Goal: Navigation & Orientation: Find specific page/section

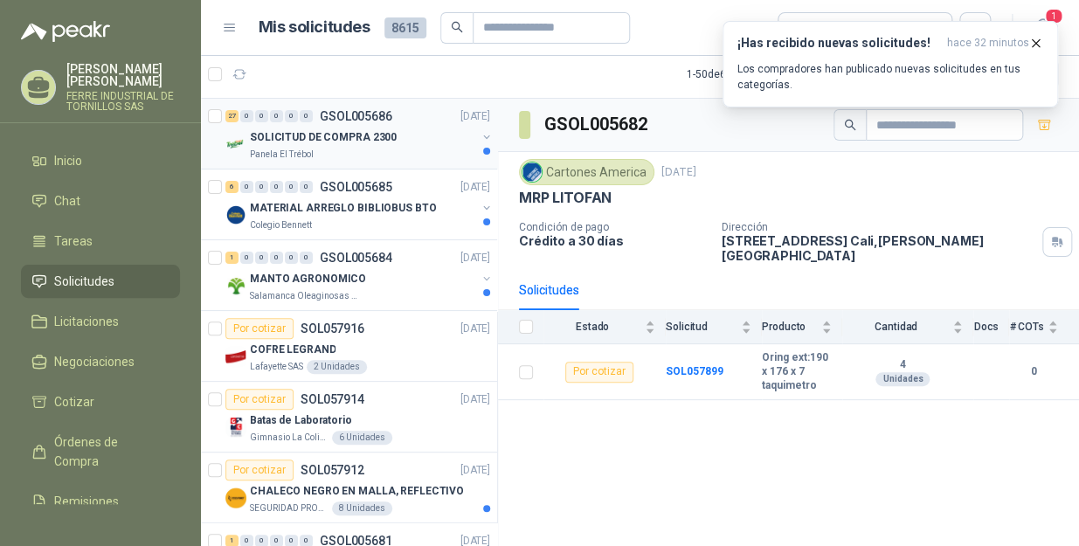
click at [407, 128] on div "SOLICITUD DE COMPRA 2300" at bounding box center [363, 137] width 226 height 21
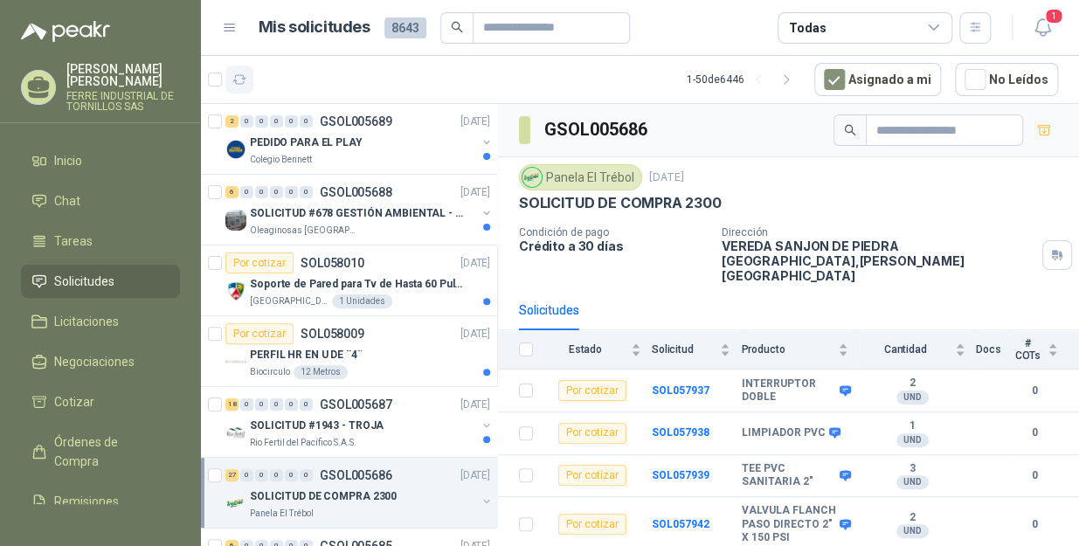
click at [246, 80] on button "button" at bounding box center [240, 80] width 28 height 28
click at [1038, 24] on icon "button" at bounding box center [1043, 28] width 22 height 22
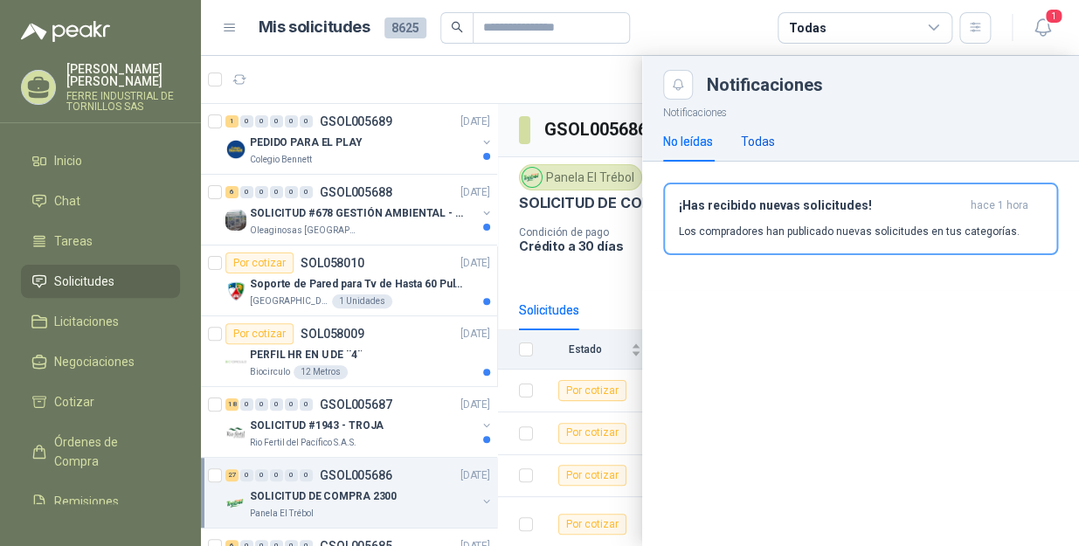
click at [765, 149] on div "Todas" at bounding box center [758, 141] width 34 height 19
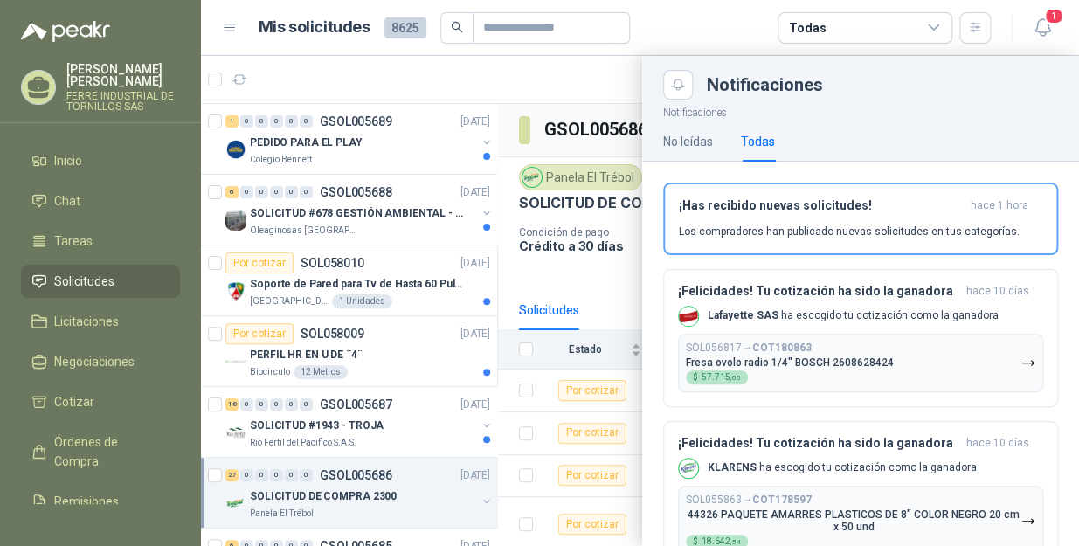
click at [465, 72] on div at bounding box center [640, 301] width 878 height 490
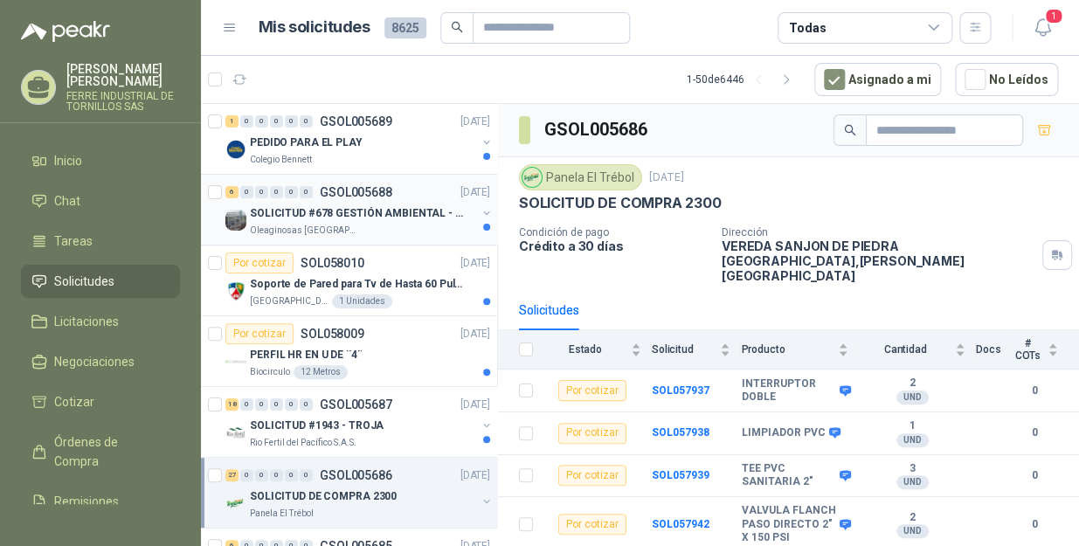
click at [340, 236] on p "Oleaginosas [GEOGRAPHIC_DATA][PERSON_NAME]" at bounding box center [305, 231] width 110 height 14
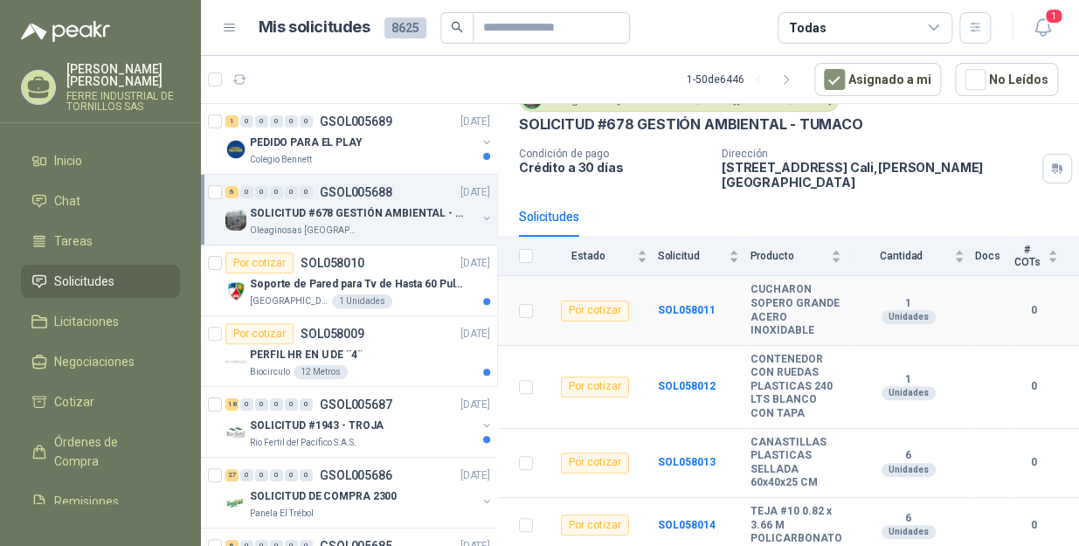
scroll to position [153, 0]
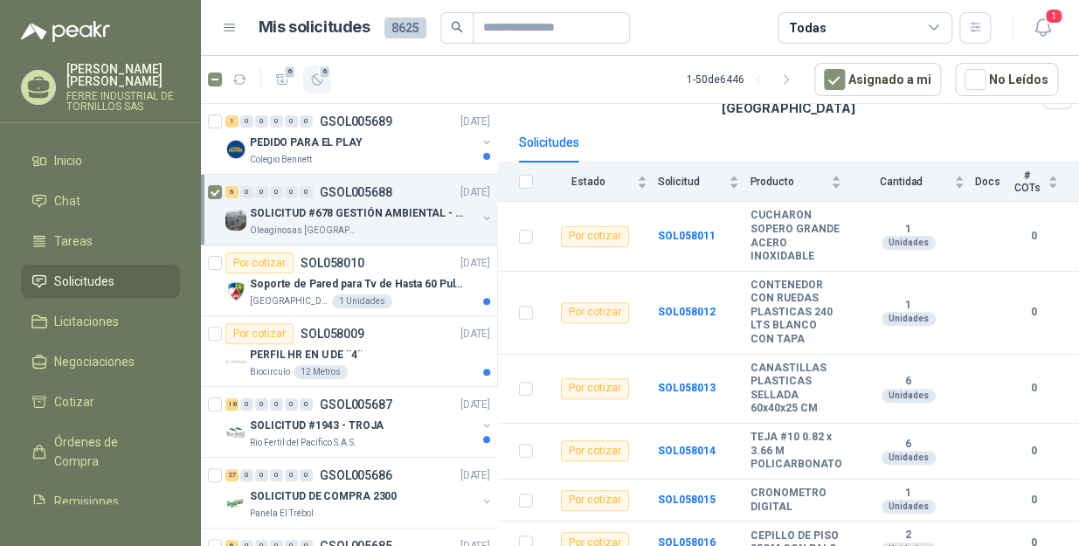
click at [323, 76] on span "6" at bounding box center [325, 72] width 12 height 14
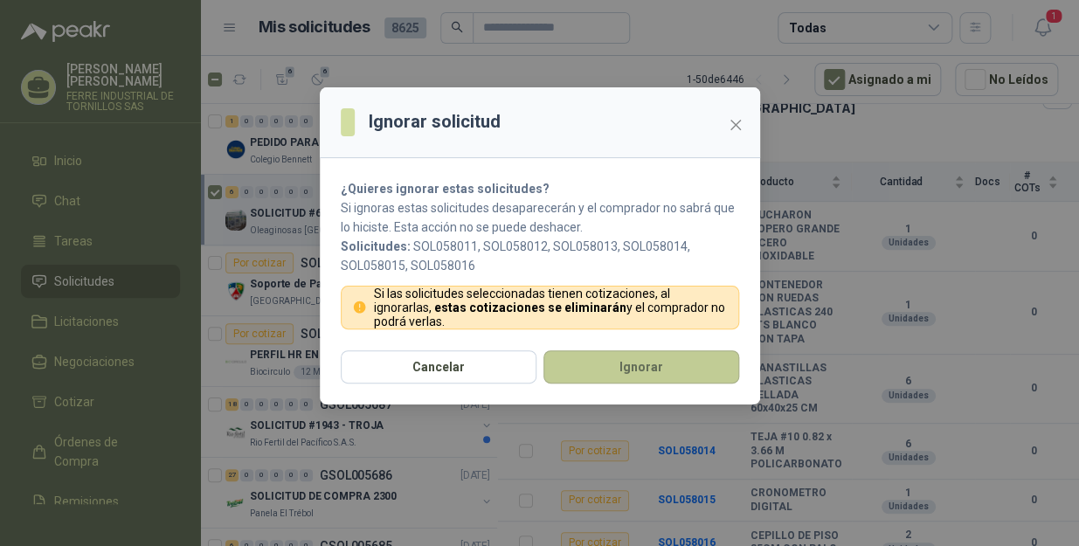
click at [593, 379] on button "Ignorar" at bounding box center [642, 366] width 196 height 33
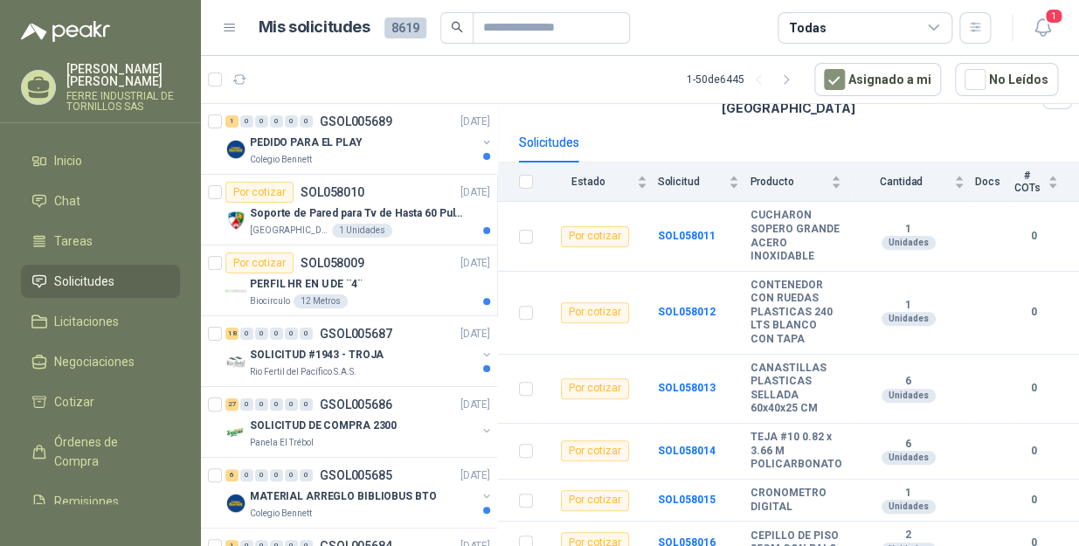
click at [357, 153] on div "Colegio Bennett" at bounding box center [363, 160] width 226 height 14
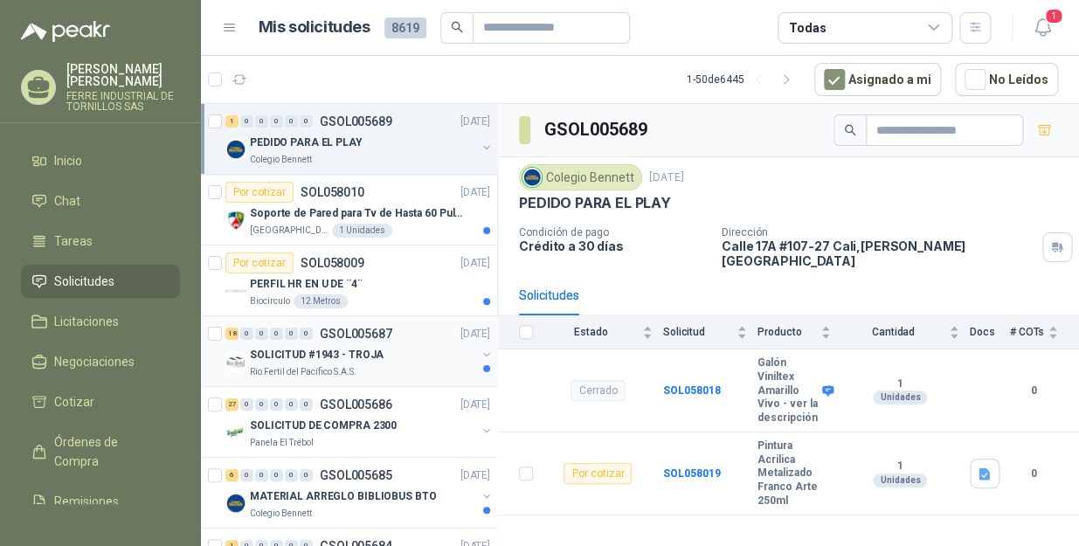
click at [344, 350] on p "SOLICITUD #1943 - TROJA" at bounding box center [317, 355] width 134 height 17
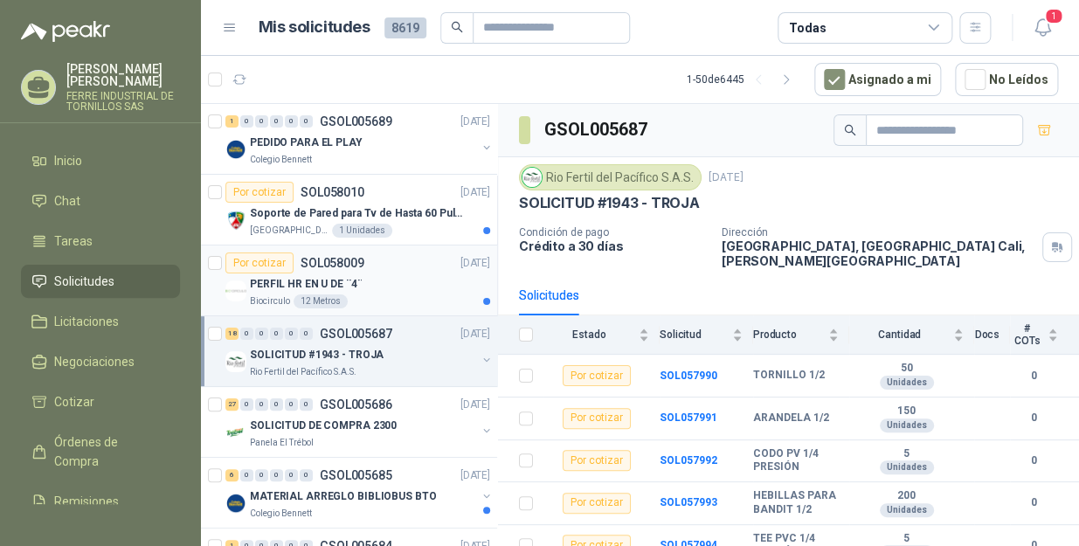
click at [413, 281] on div "PERFIL HR EN U DE ¨4¨" at bounding box center [370, 284] width 240 height 21
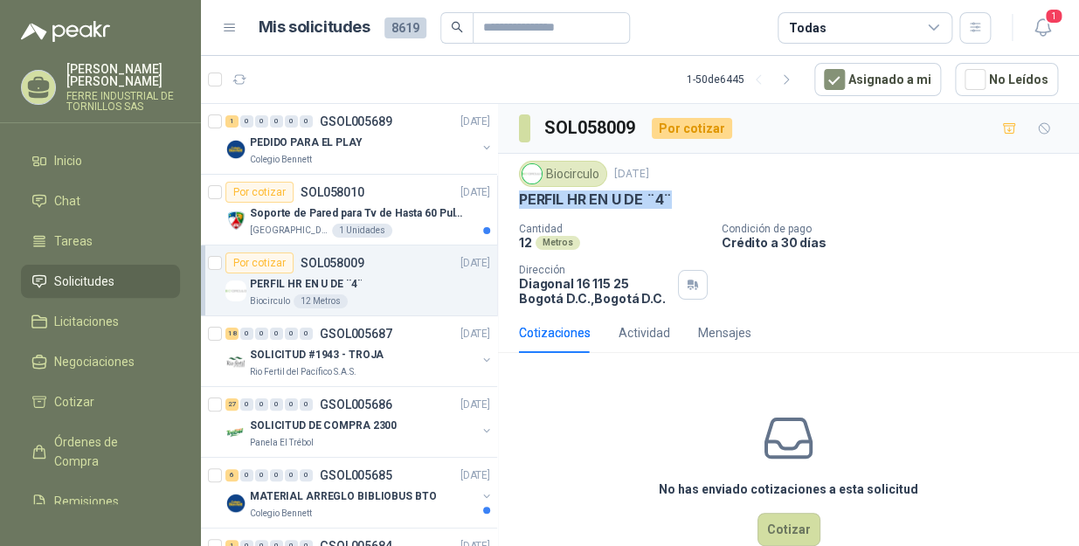
drag, startPoint x: 687, startPoint y: 194, endPoint x: 519, endPoint y: 202, distance: 168.0
click at [519, 202] on div "PERFIL HR EN U DE ¨4¨" at bounding box center [788, 200] width 539 height 18
copy p "PERFIL HR EN U DE ¨4¨"
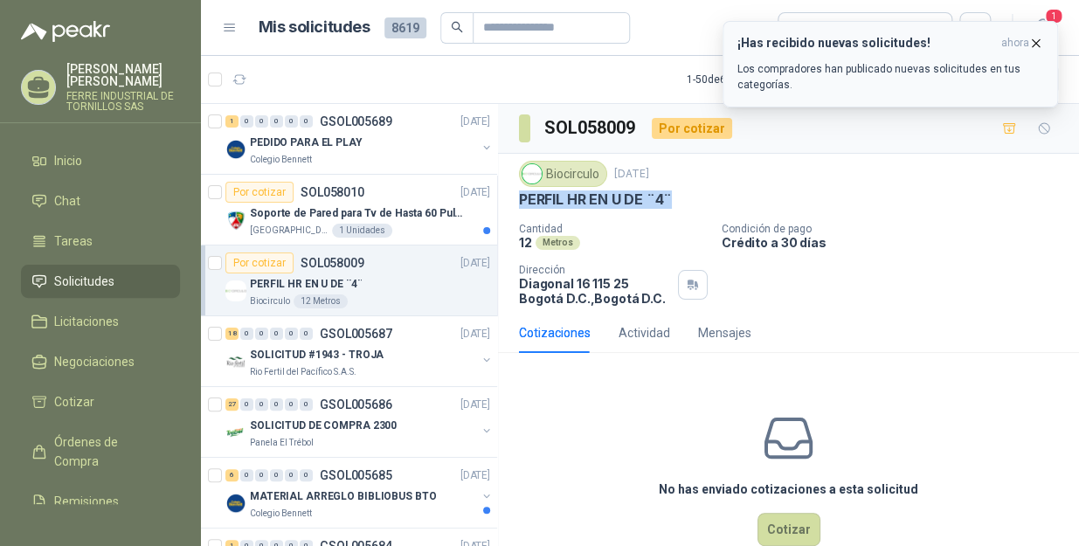
click at [1041, 41] on icon "button" at bounding box center [1036, 43] width 15 height 15
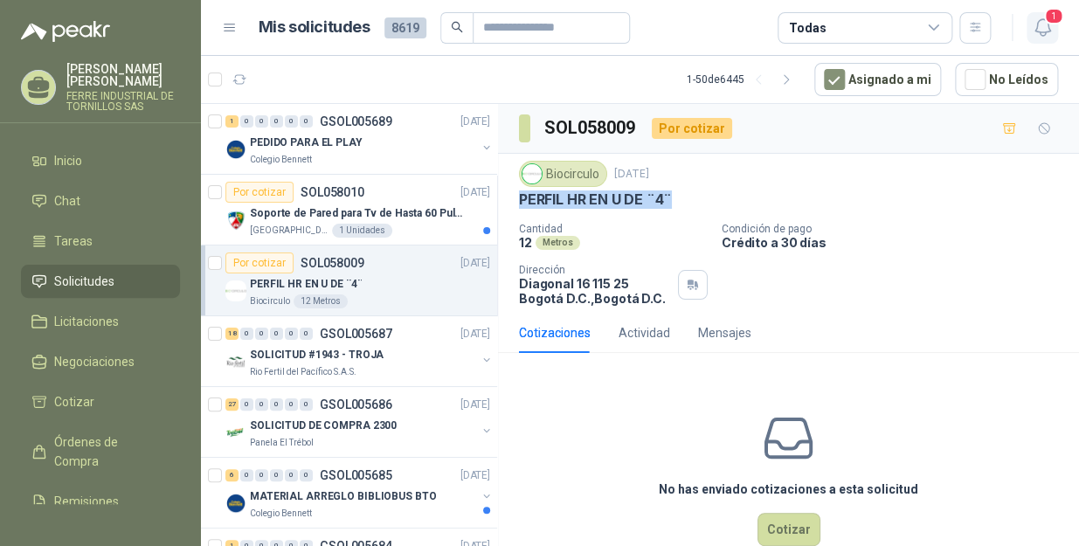
click at [1045, 31] on icon "button" at bounding box center [1043, 28] width 22 height 22
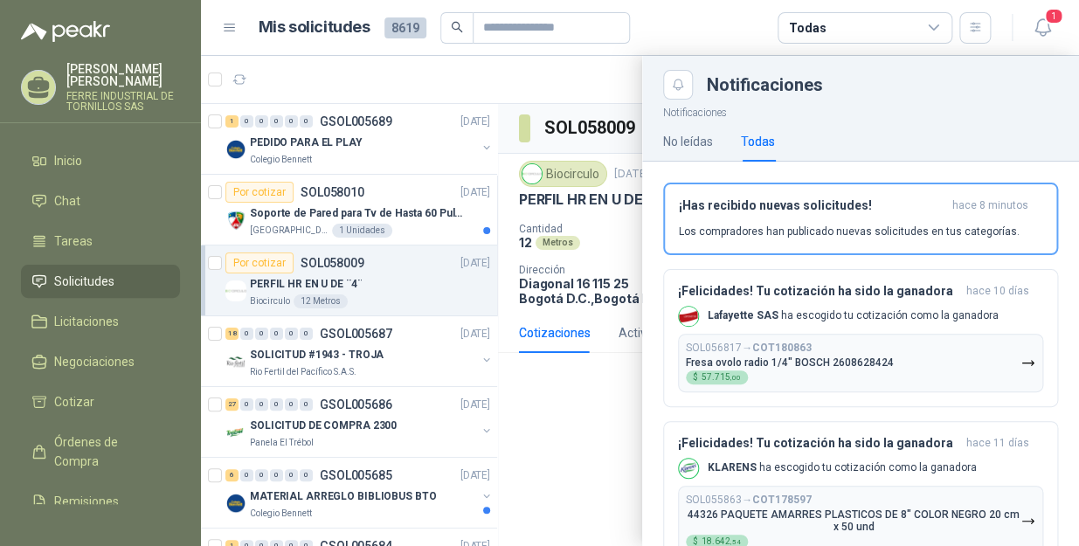
drag, startPoint x: 693, startPoint y: 17, endPoint x: 673, endPoint y: 5, distance: 23.1
click at [692, 17] on article "Mis solicitudes 8619 Todas" at bounding box center [625, 27] width 733 height 31
